Goal: Information Seeking & Learning: Learn about a topic

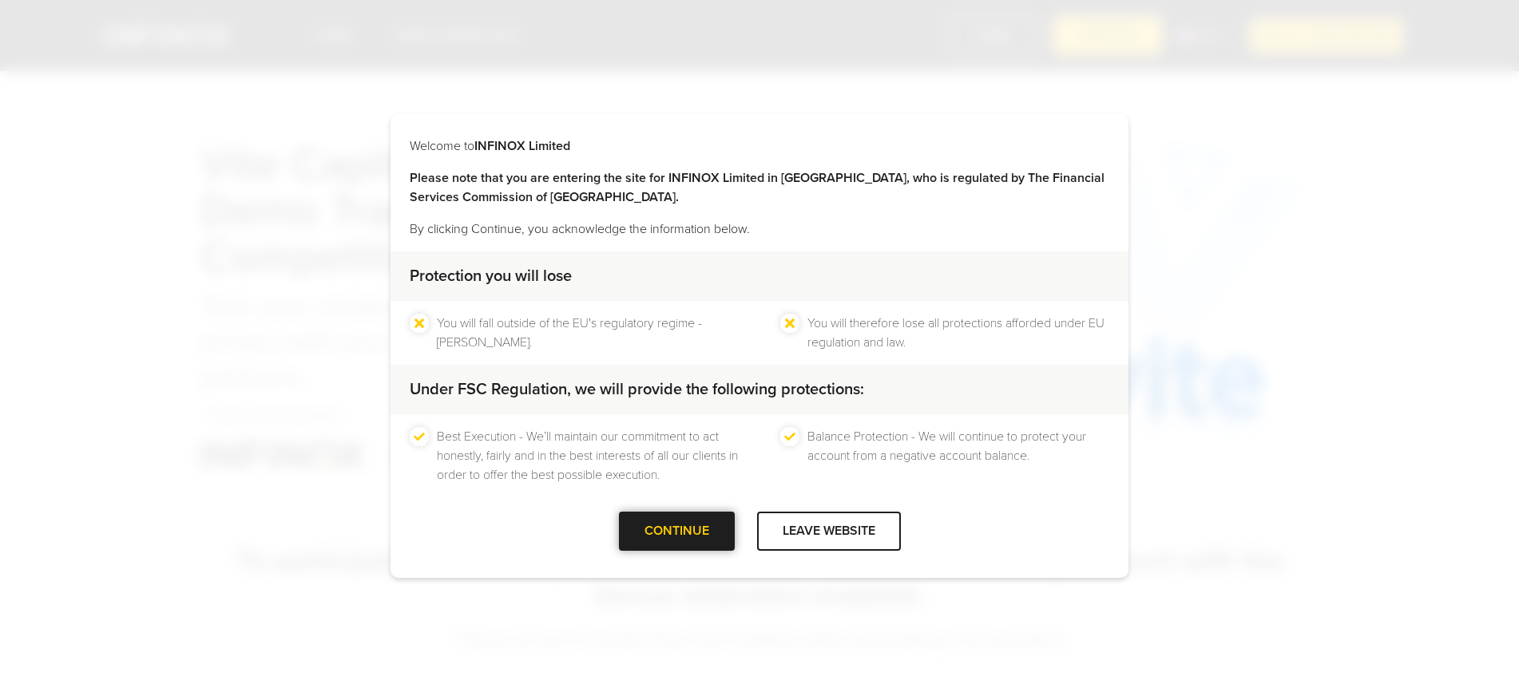
click at [676, 532] on div at bounding box center [676, 532] width 0 height 0
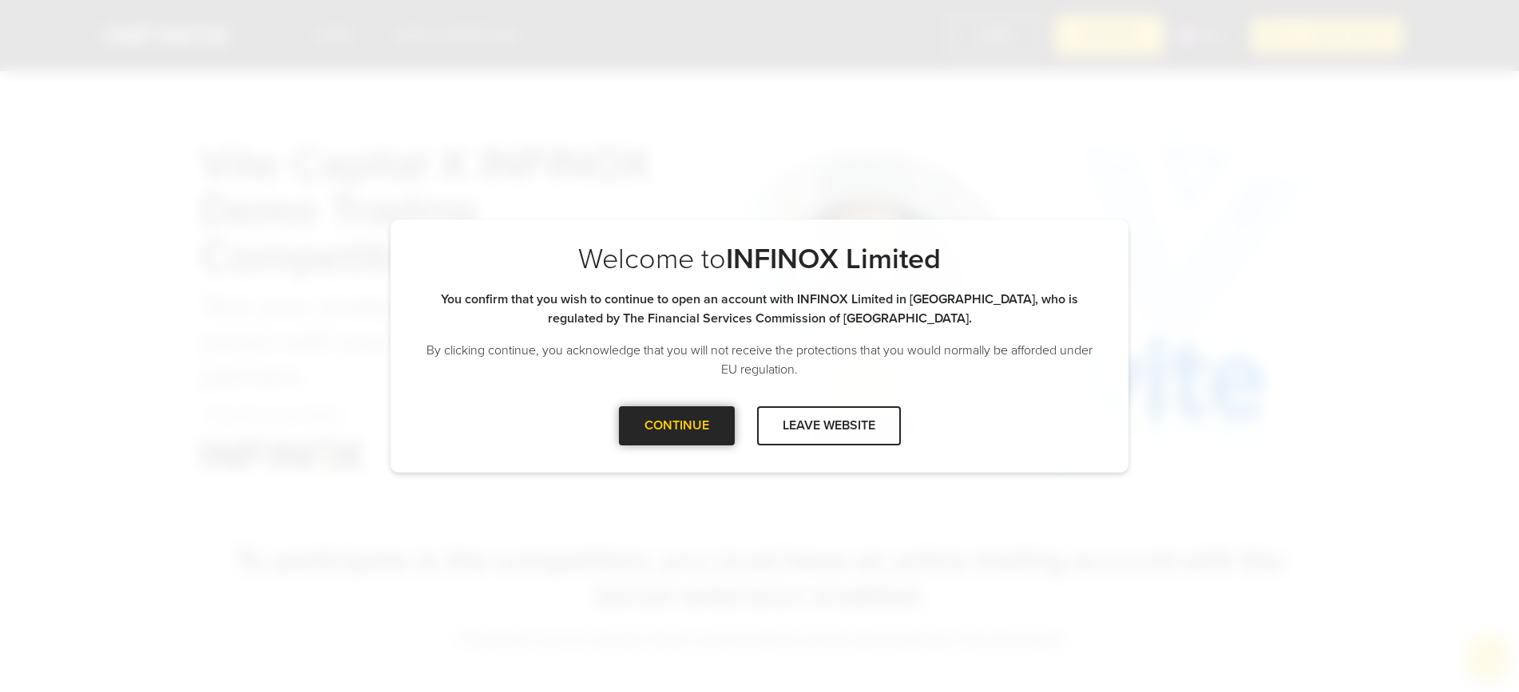
click at [681, 444] on div "CONTINUE" at bounding box center [677, 425] width 116 height 39
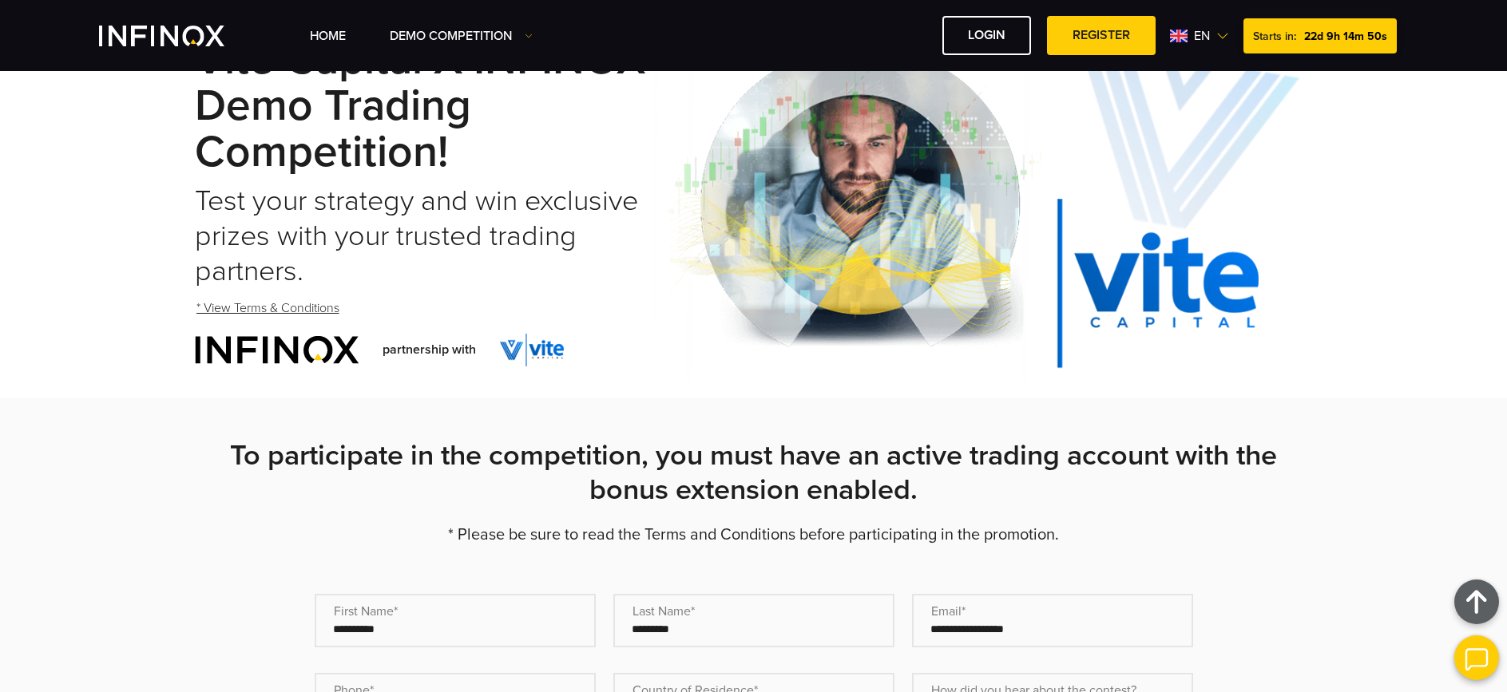
scroll to position [100, 0]
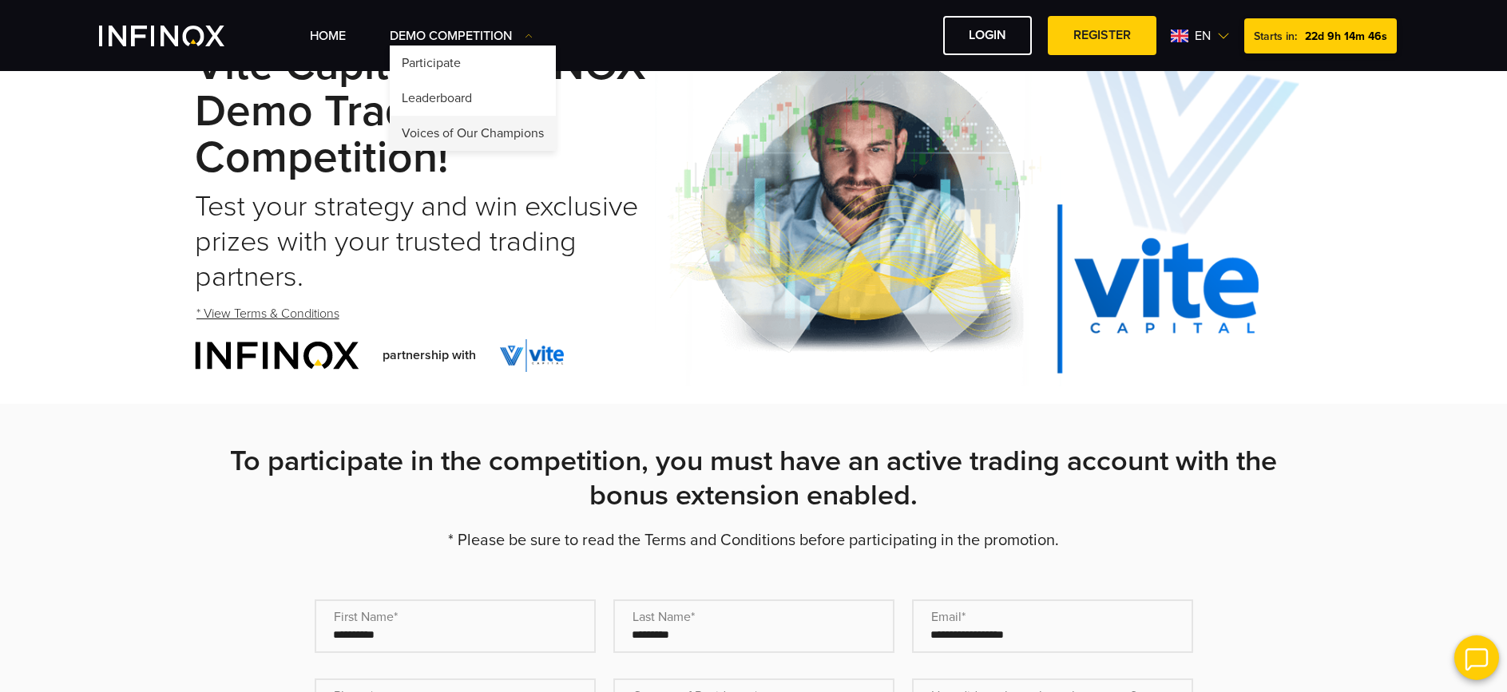
click at [470, 138] on link "Voices of Our Champions" at bounding box center [473, 133] width 166 height 35
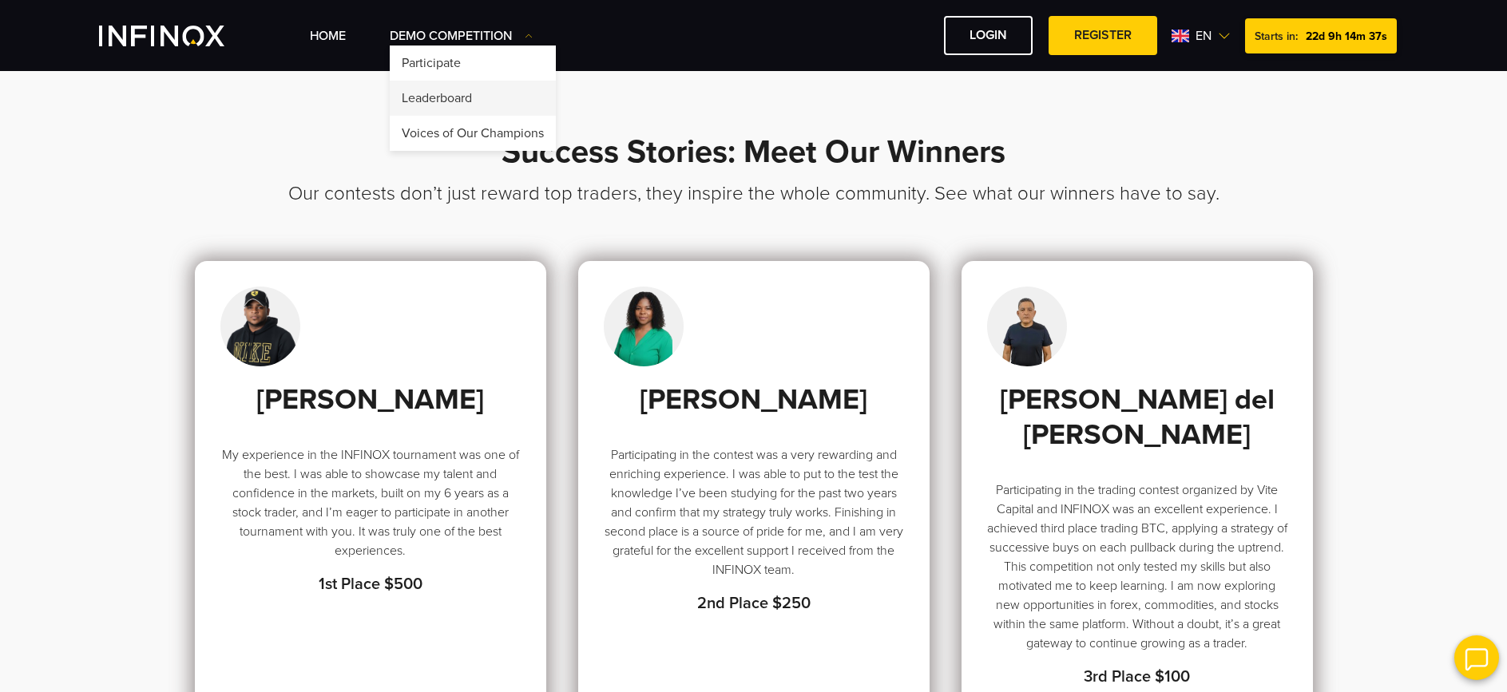
click at [450, 103] on link "Leaderboard" at bounding box center [473, 98] width 166 height 35
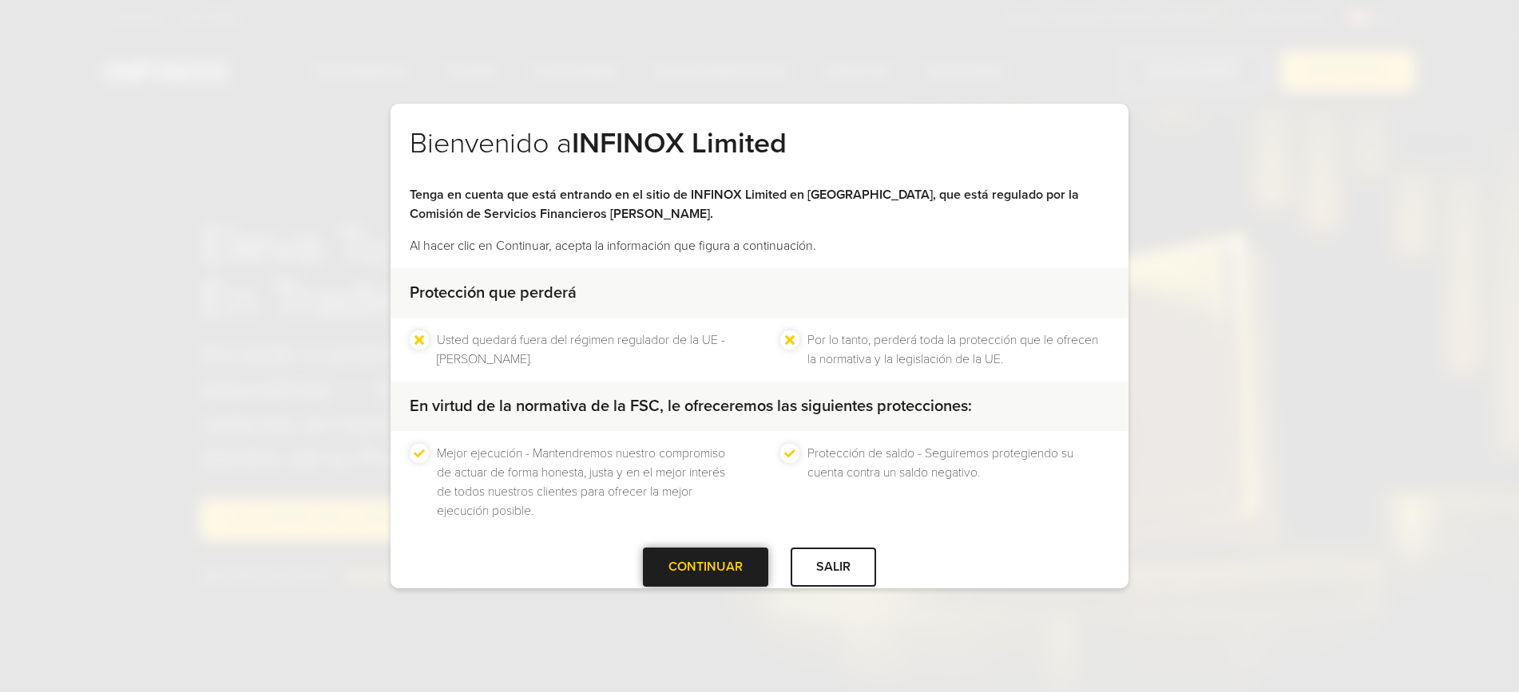
click at [706, 568] on div at bounding box center [706, 568] width 0 height 0
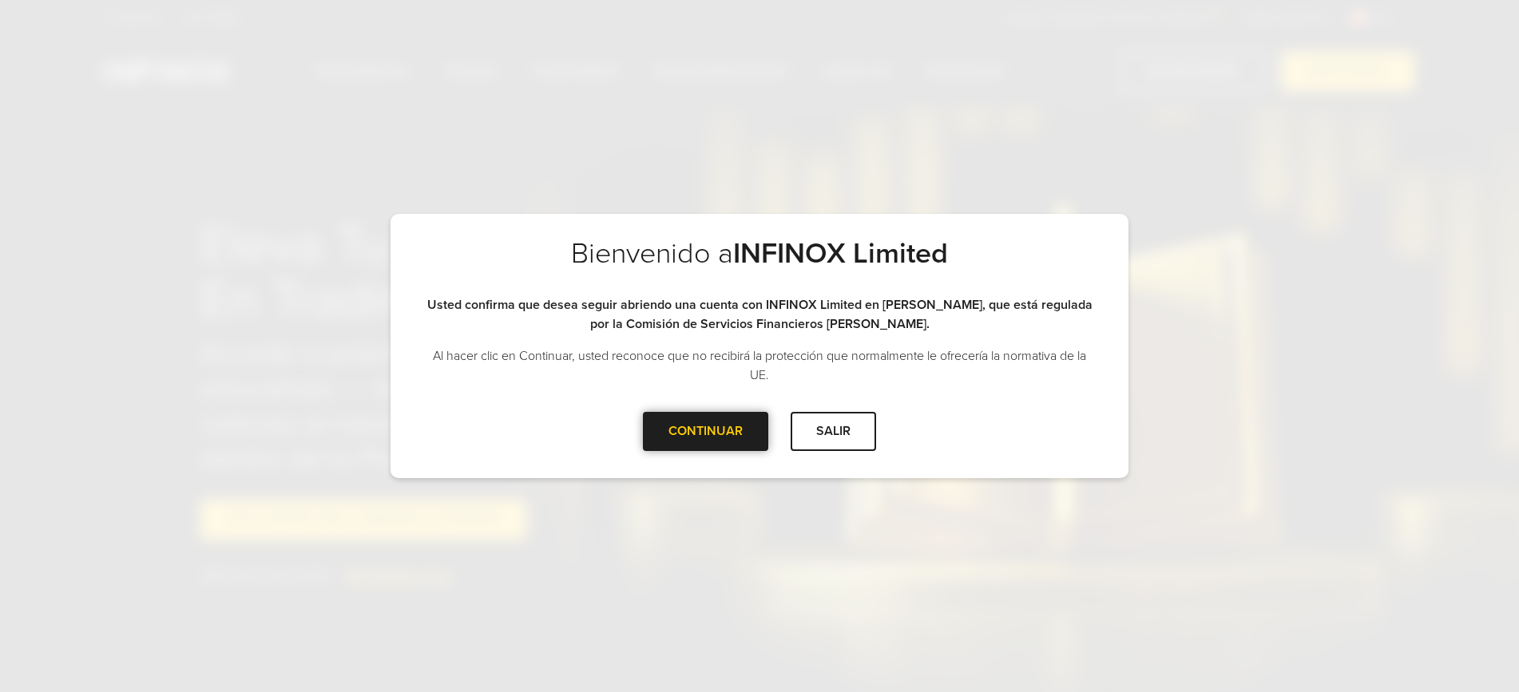
click at [666, 435] on div "CONTINUAR" at bounding box center [705, 431] width 125 height 39
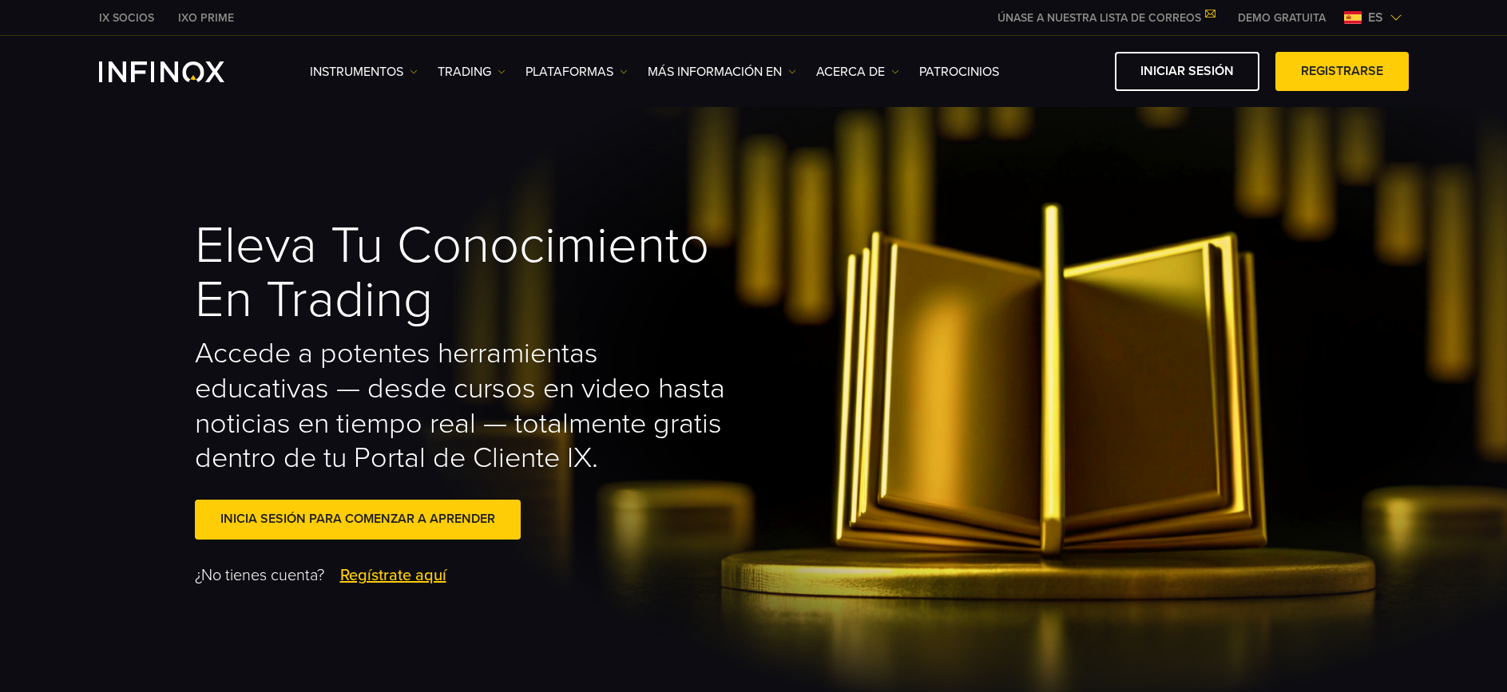
click at [200, 57] on div "Instrumentos Instrumentos Información sobre productos TRADING" at bounding box center [753, 71] width 1309 height 39
click at [200, 67] on img "INFINOX Logo" at bounding box center [161, 71] width 125 height 21
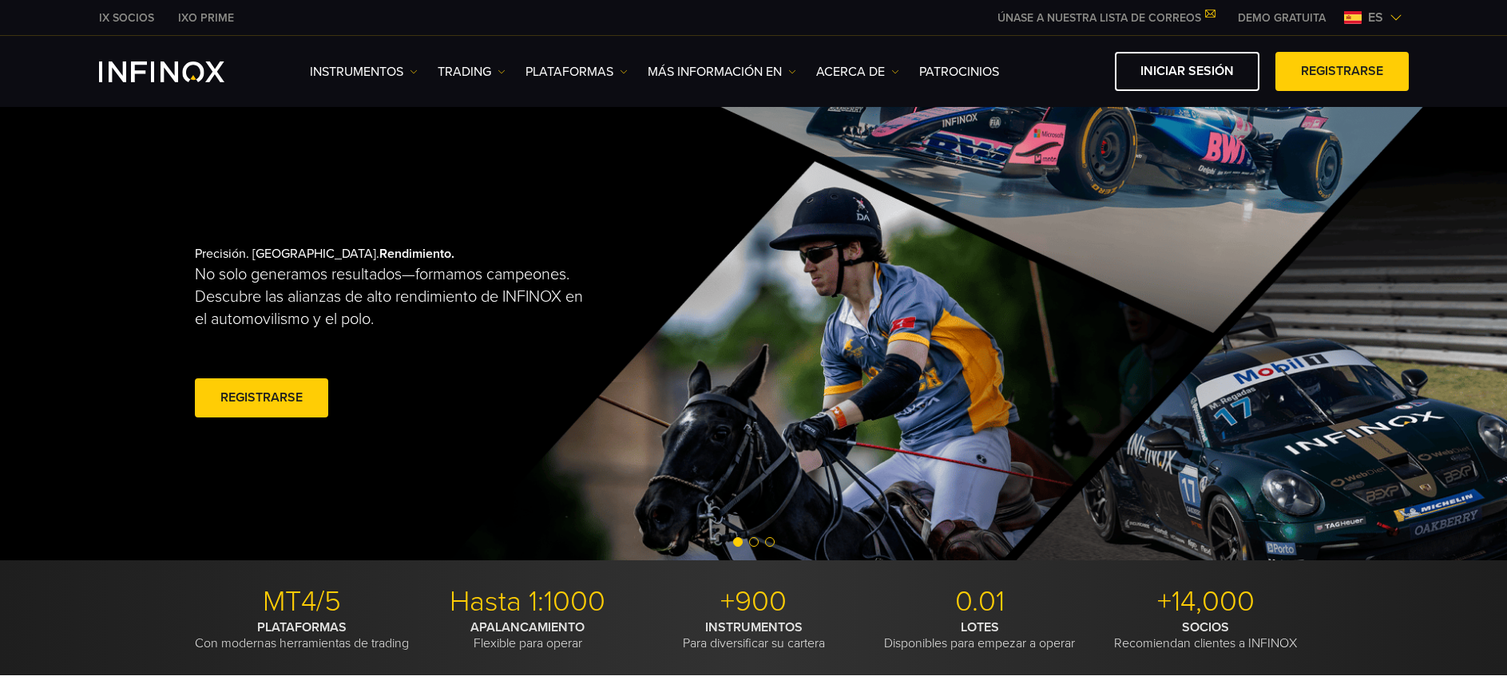
click at [757, 543] on span "Go to slide 2" at bounding box center [754, 542] width 10 height 10
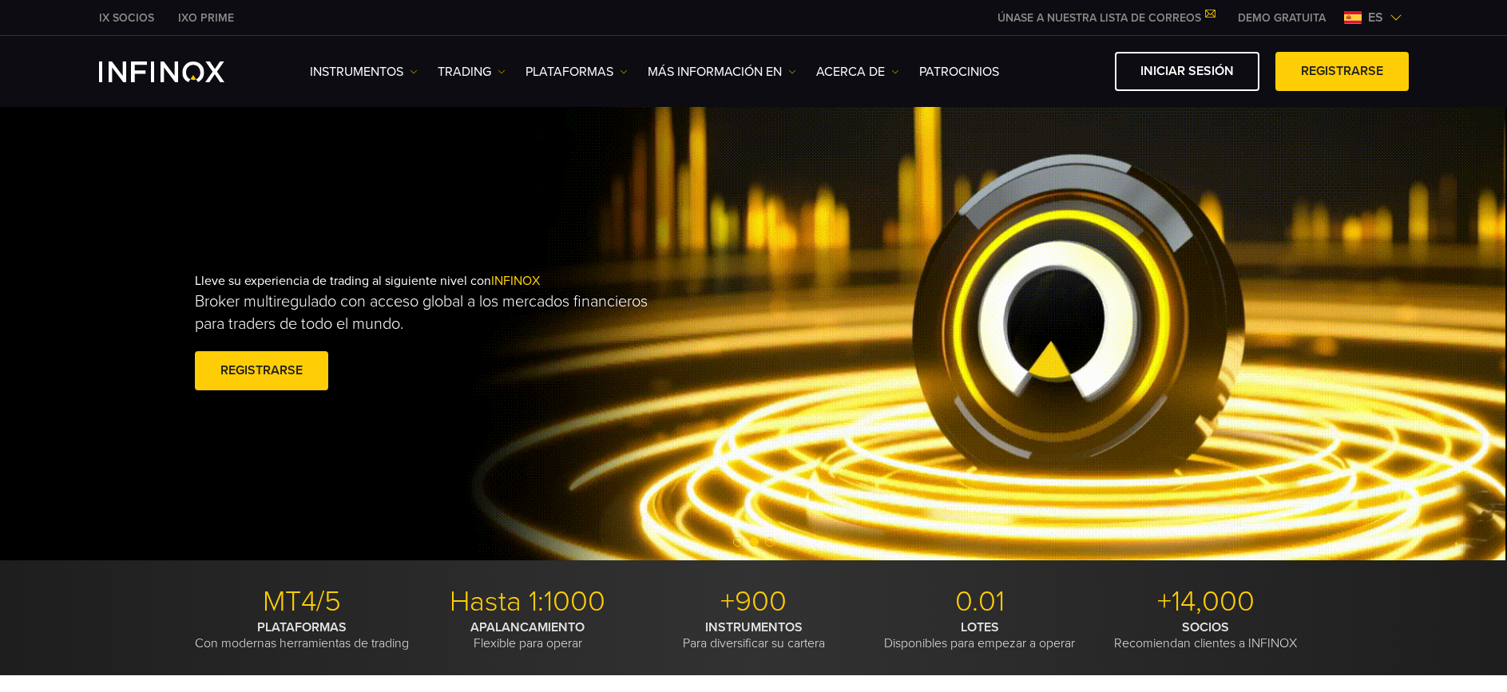
click at [770, 545] on span "Go to slide 3" at bounding box center [770, 542] width 10 height 10
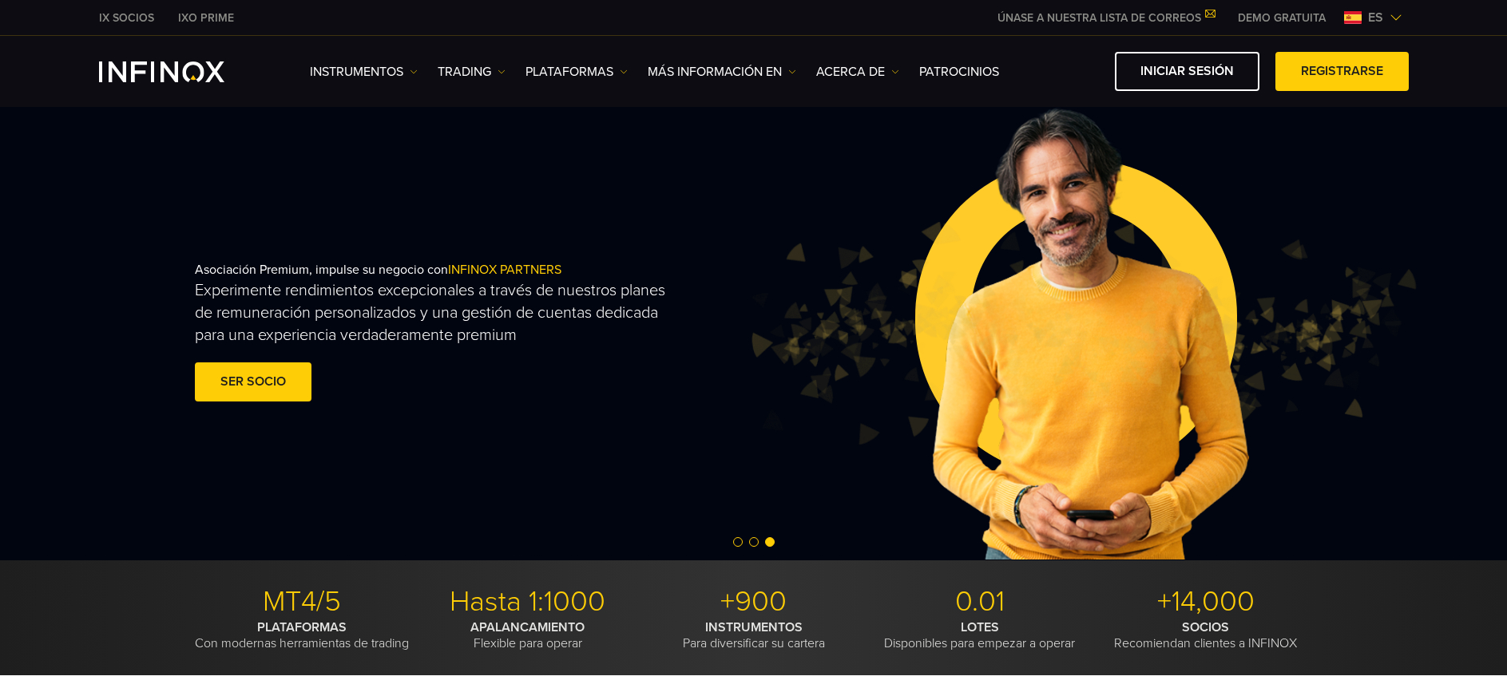
click at [756, 543] on span "Go to slide 2" at bounding box center [754, 542] width 10 height 10
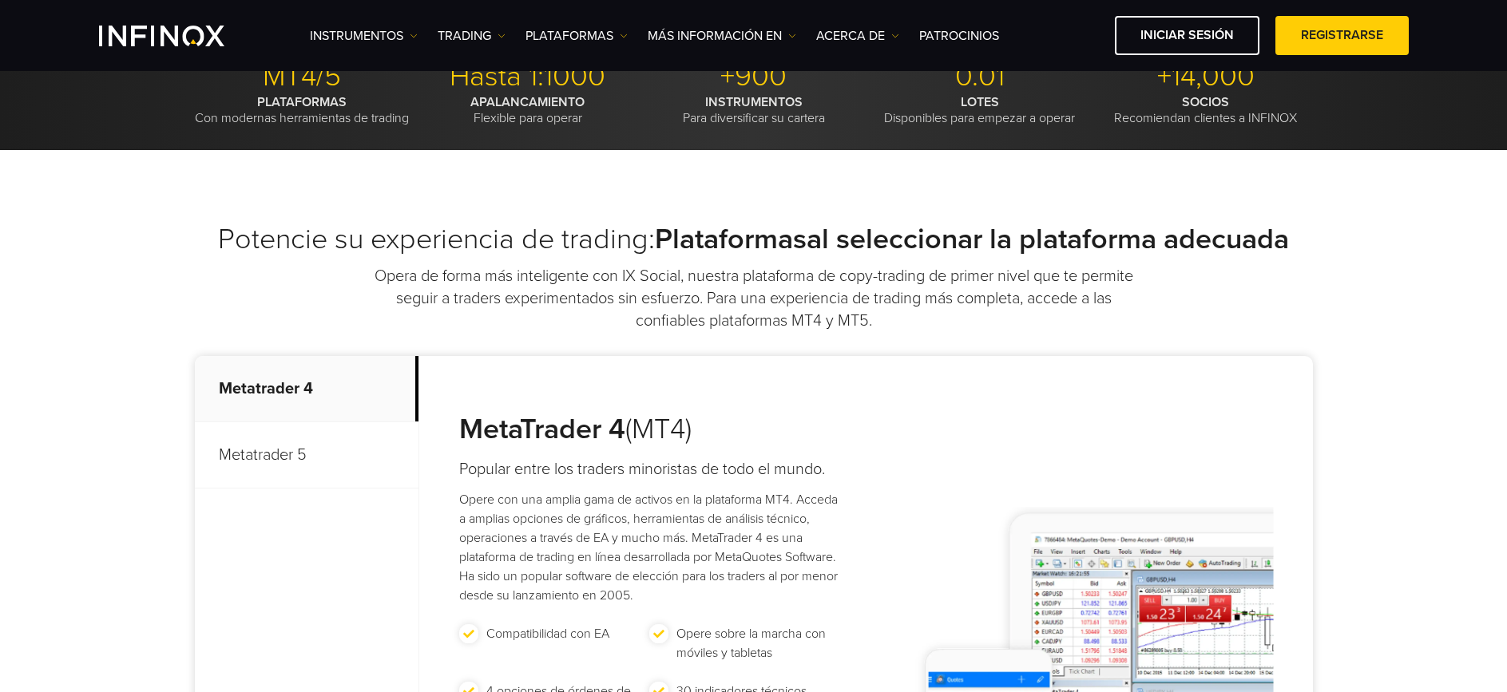
scroll to position [580, 0]
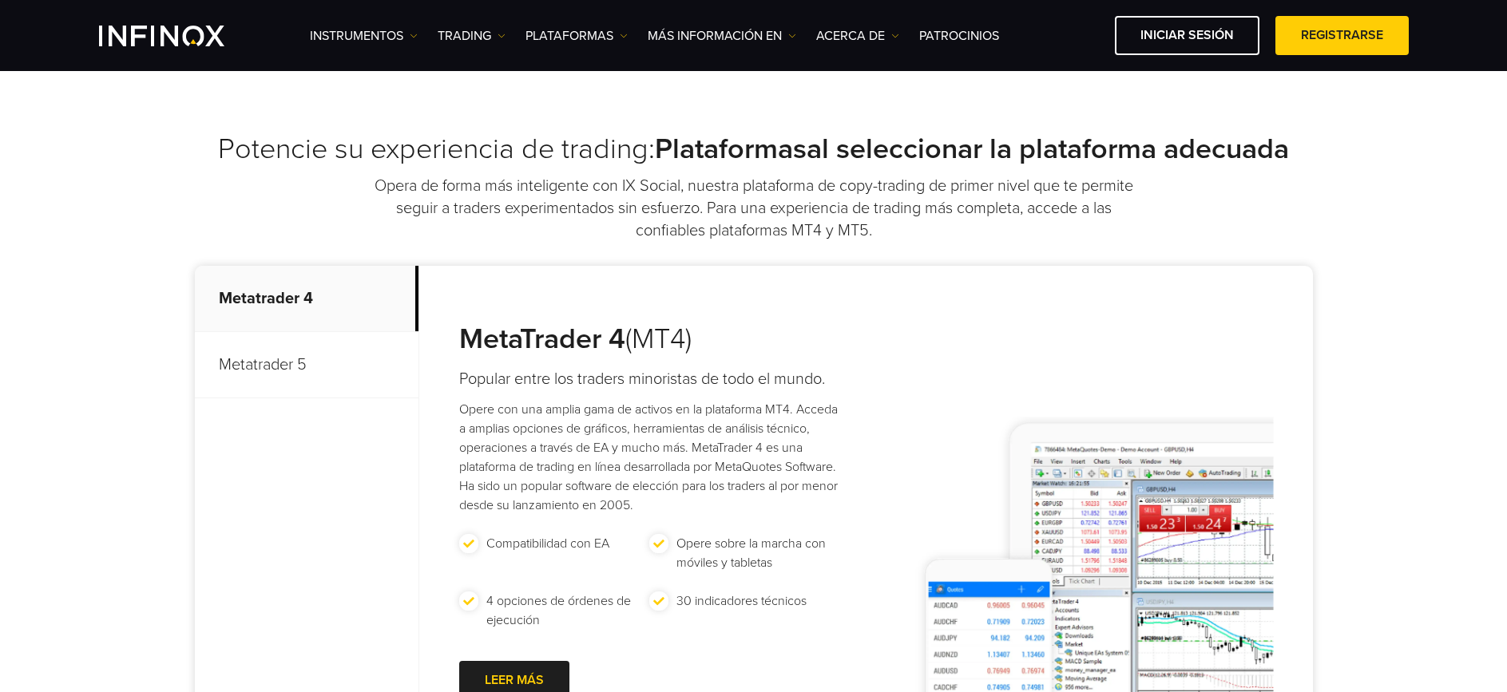
click at [303, 376] on p "Metatrader 5" at bounding box center [307, 365] width 224 height 66
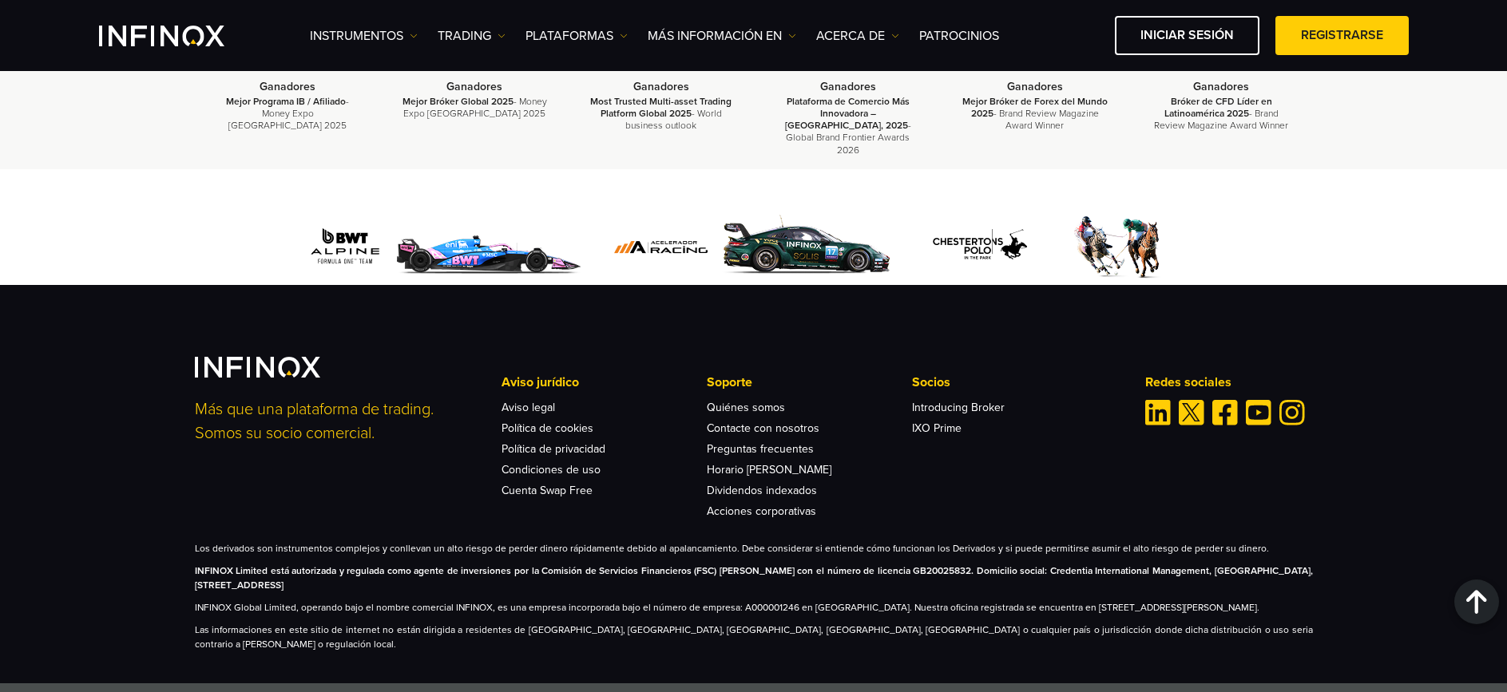
scroll to position [5118, 0]
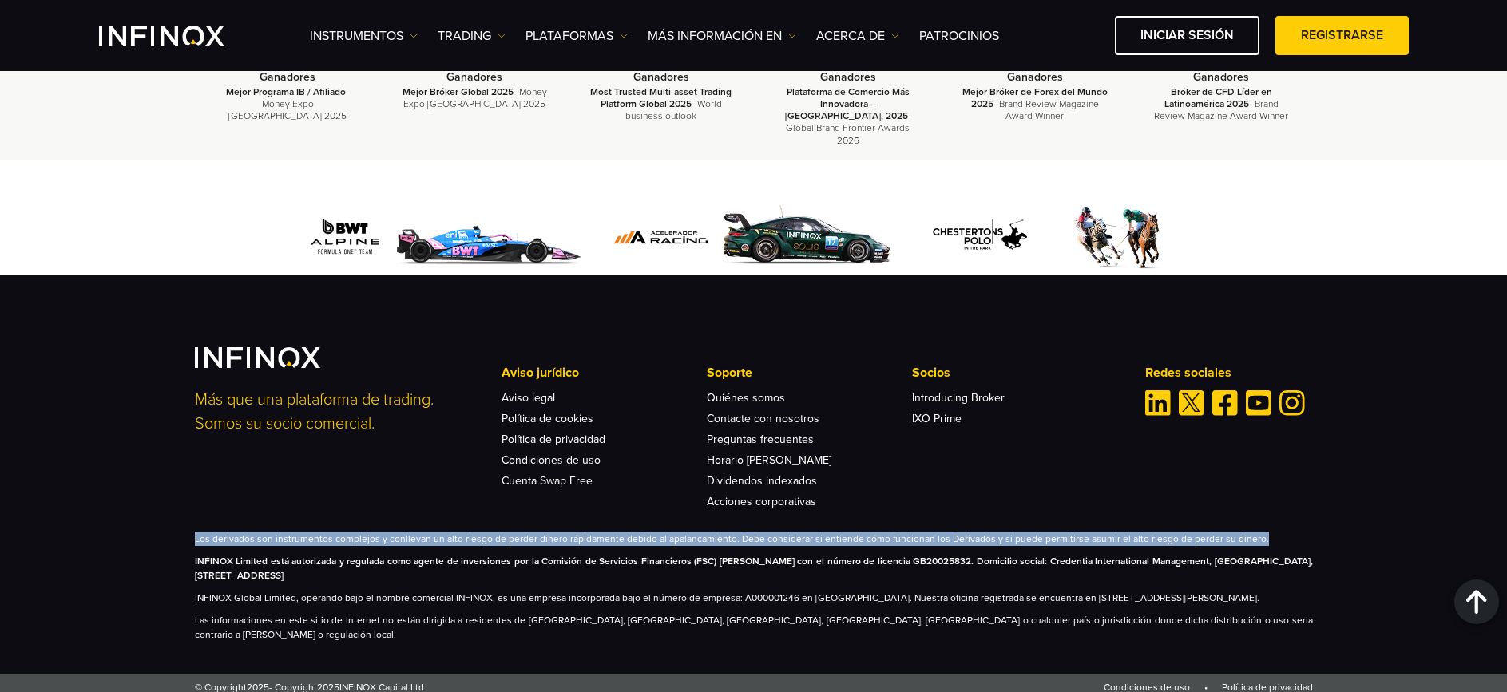
drag, startPoint x: 201, startPoint y: 533, endPoint x: 1109, endPoint y: 544, distance: 907.8
click at [1109, 544] on div "Más que una plataforma de trading. Somos su socio comercial. Aviso jurídico Avi…" at bounding box center [754, 494] width 1150 height 295
copy div "Los derivados son instrumentos complejos y conllevan un alto riesgo de perder d…"
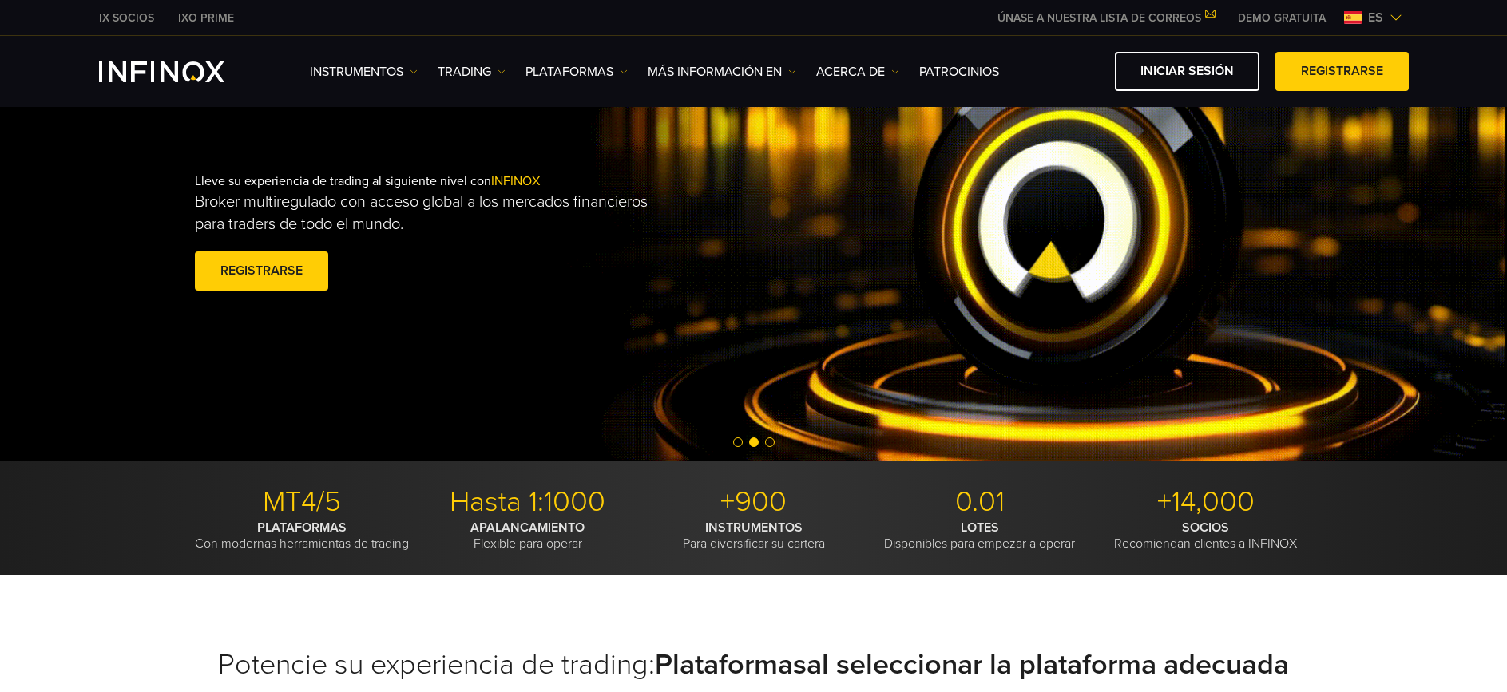
scroll to position [0, 0]
